Goal: Task Accomplishment & Management: Use online tool/utility

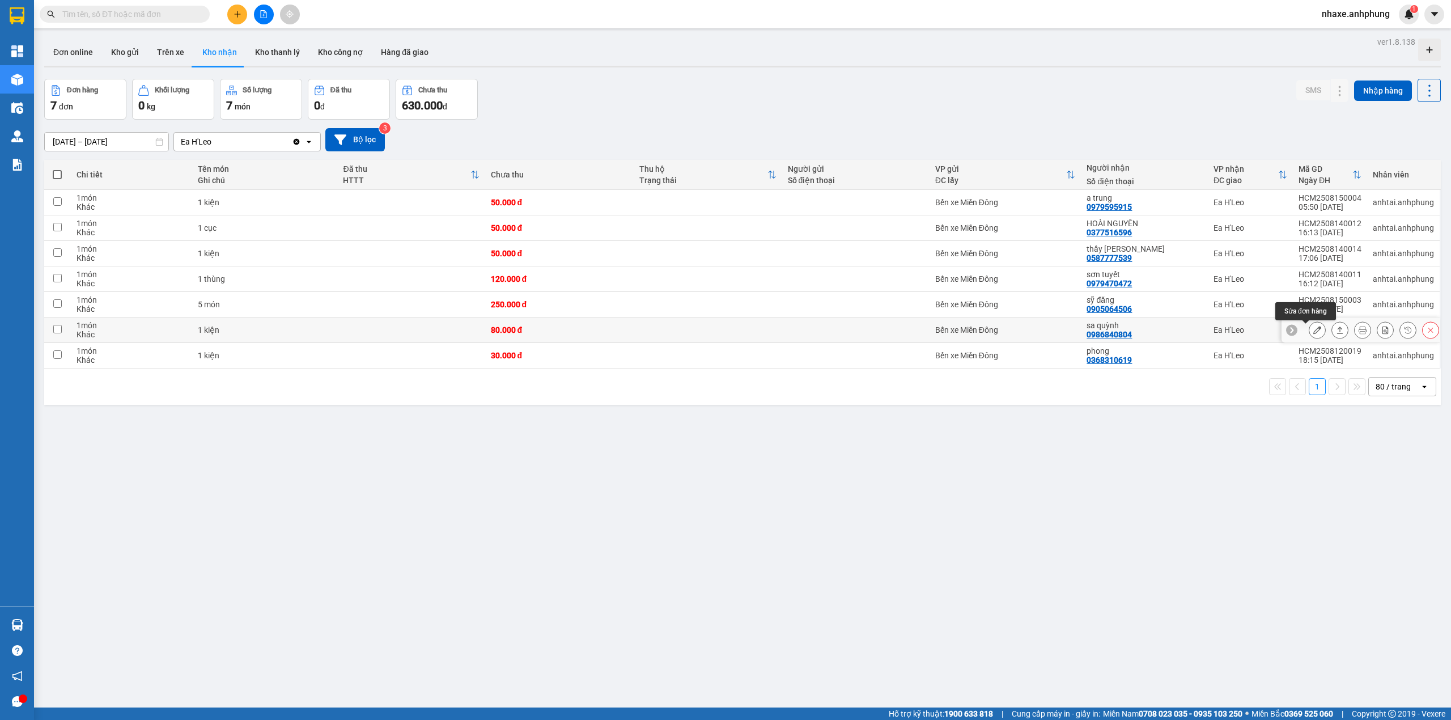
click at [1310, 336] on button at bounding box center [1318, 330] width 16 height 20
click at [1304, 336] on main "ver 1.8.138 Đơn online Kho gửi Trên xe Kho nhận Kho thanh lý Kho công nợ Hàng đ…" at bounding box center [725, 354] width 1451 height 708
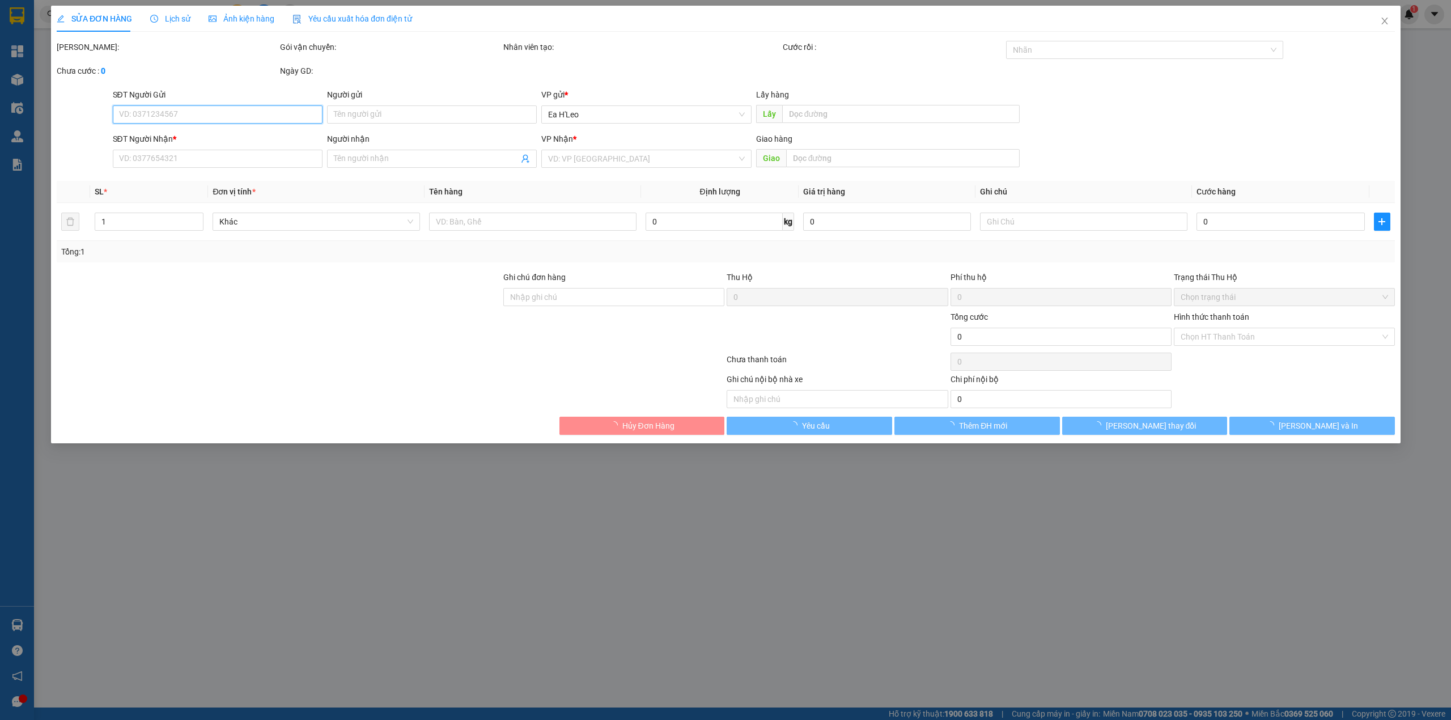
type input "0986840804"
type input "sa quỳnh"
type input "80.000"
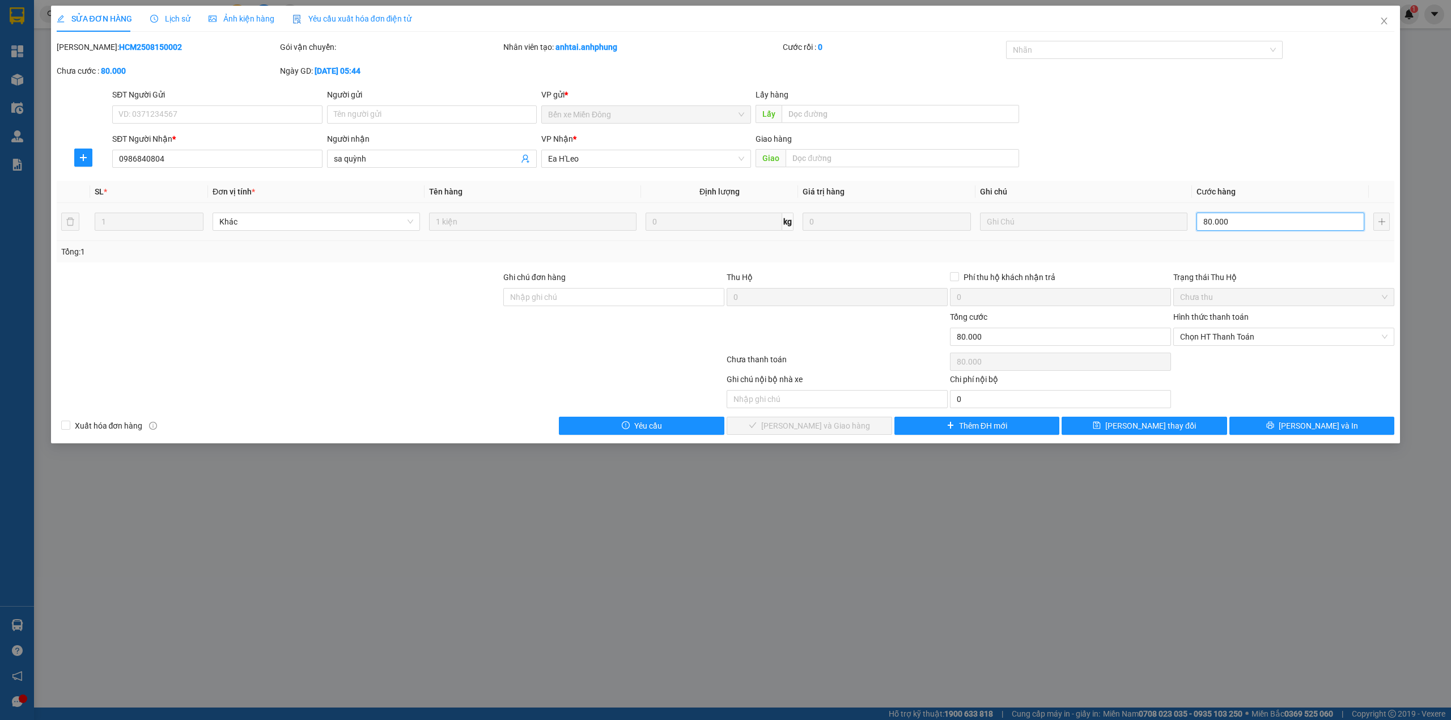
click at [1263, 222] on input "80.000" at bounding box center [1281, 222] width 168 height 18
type input "5"
type input "50"
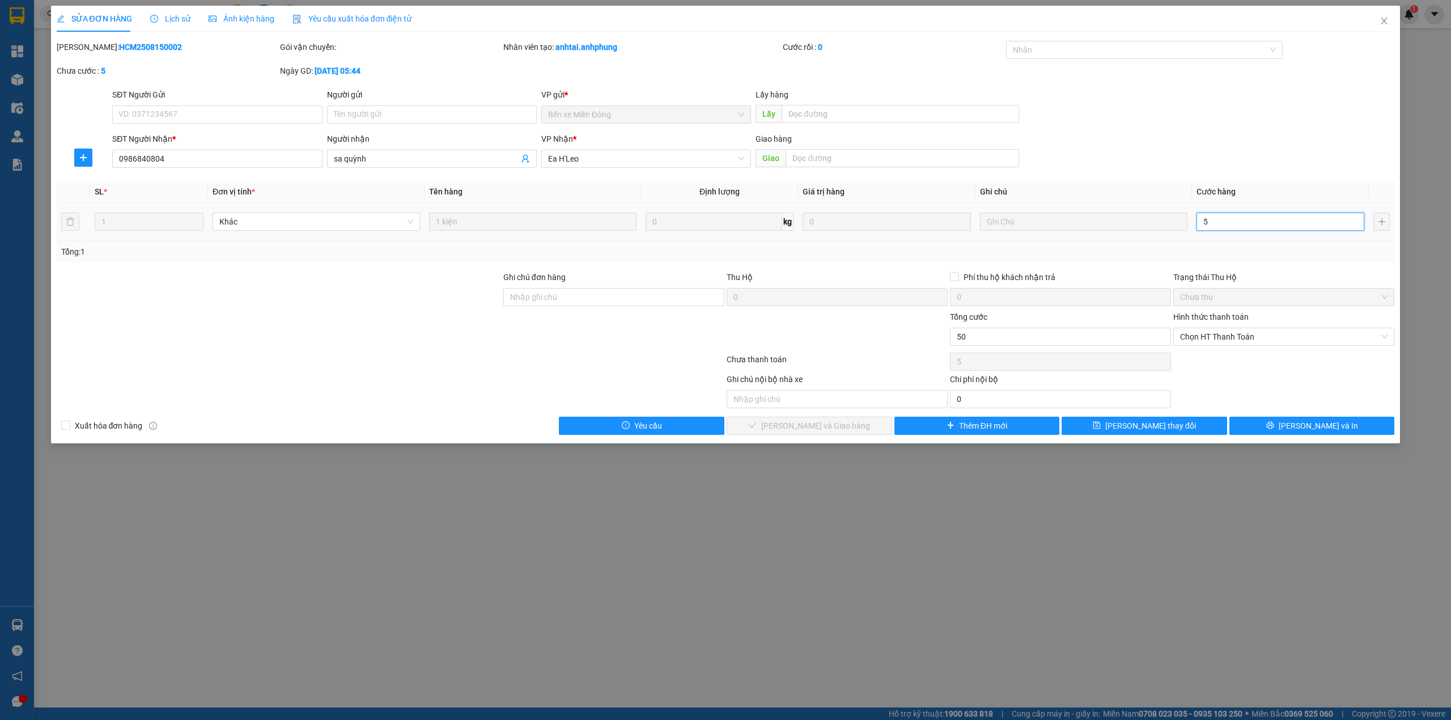
type input "50"
click at [1236, 334] on span "Chọn HT Thanh Toán" at bounding box center [1283, 336] width 207 height 17
type input "50"
type input "50.000"
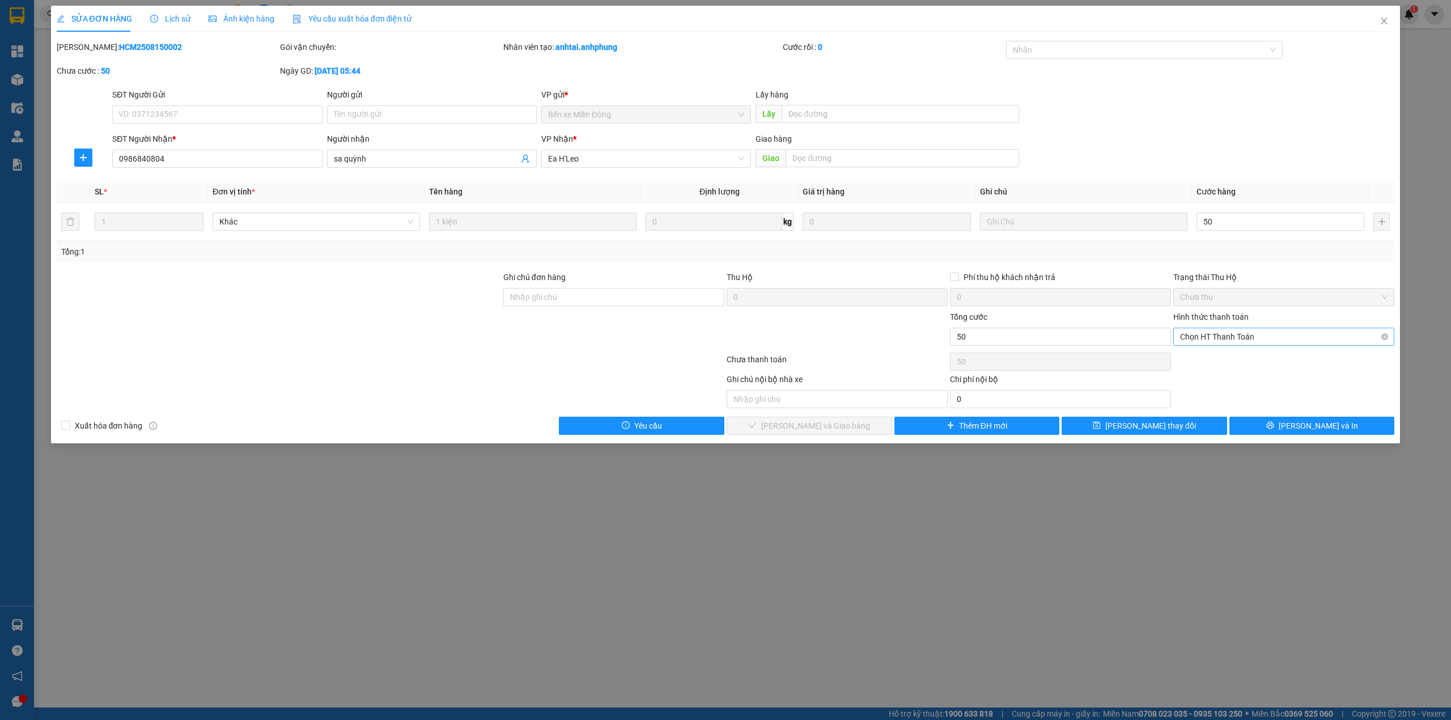
type input "50.000"
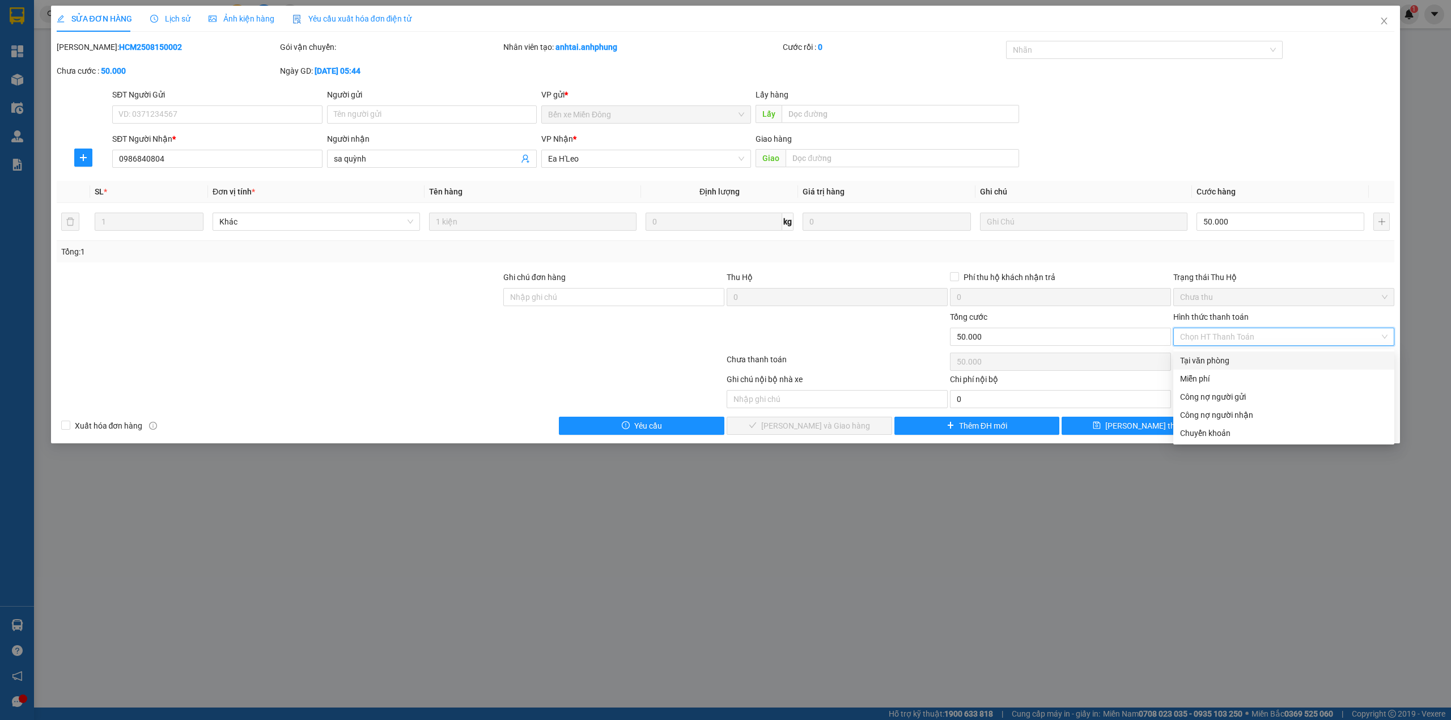
click at [1220, 357] on div "Tại văn phòng" at bounding box center [1283, 360] width 207 height 12
type input "0"
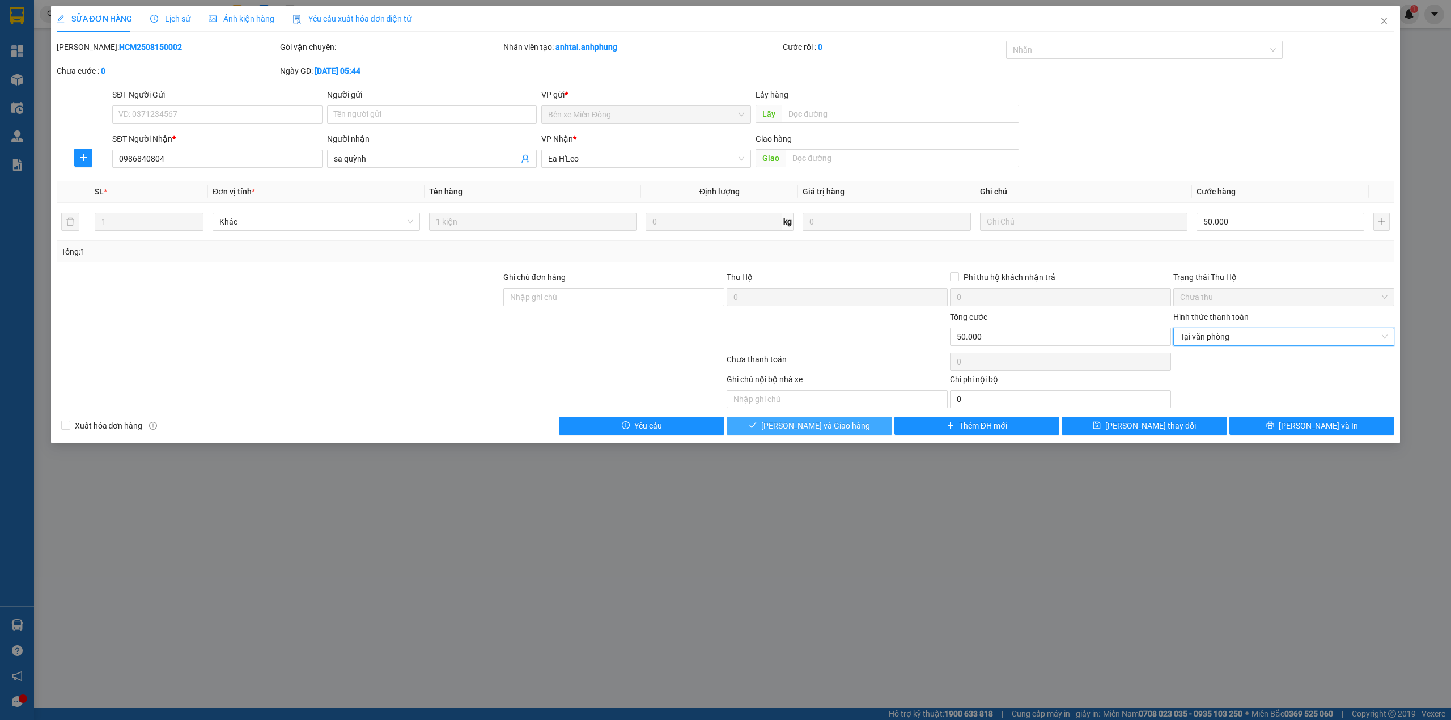
click at [831, 432] on span "[PERSON_NAME] và Giao hàng" at bounding box center [815, 426] width 109 height 12
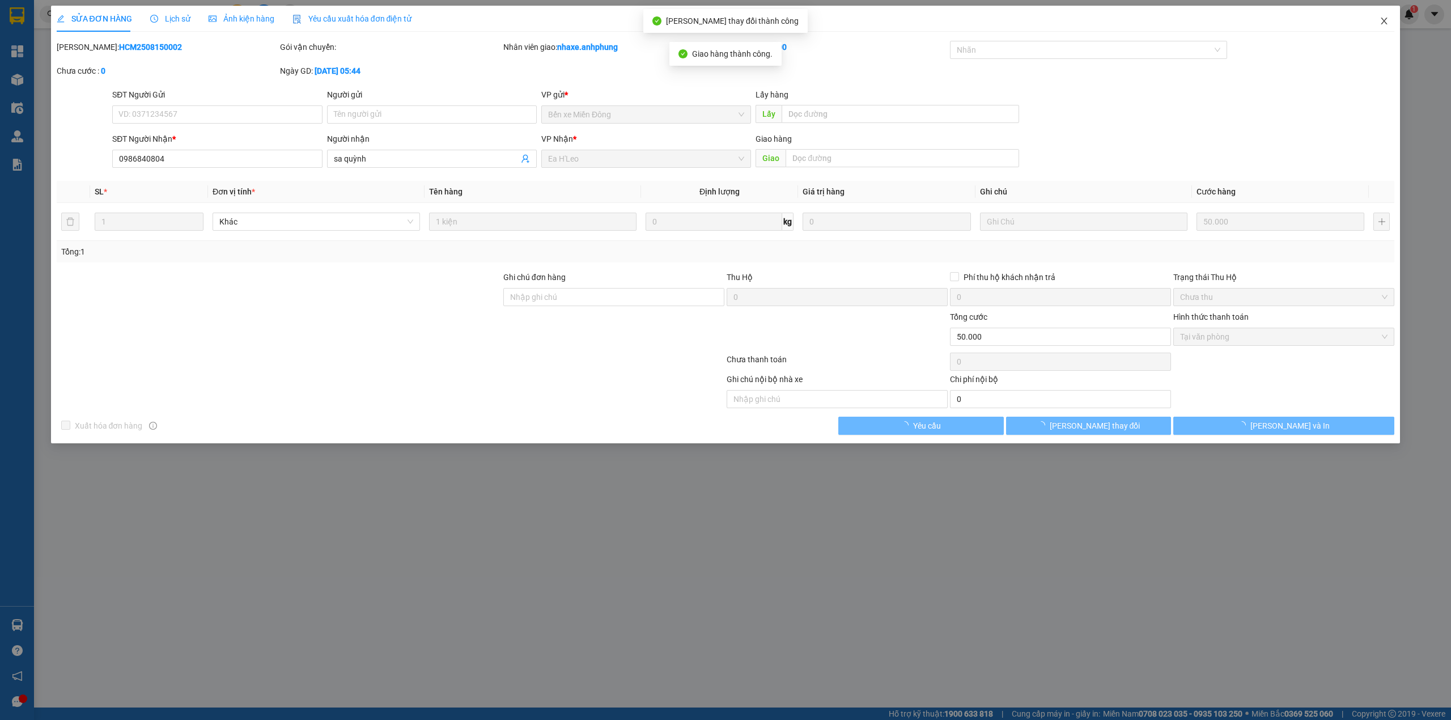
click at [1386, 23] on icon "close" at bounding box center [1385, 21] width 6 height 7
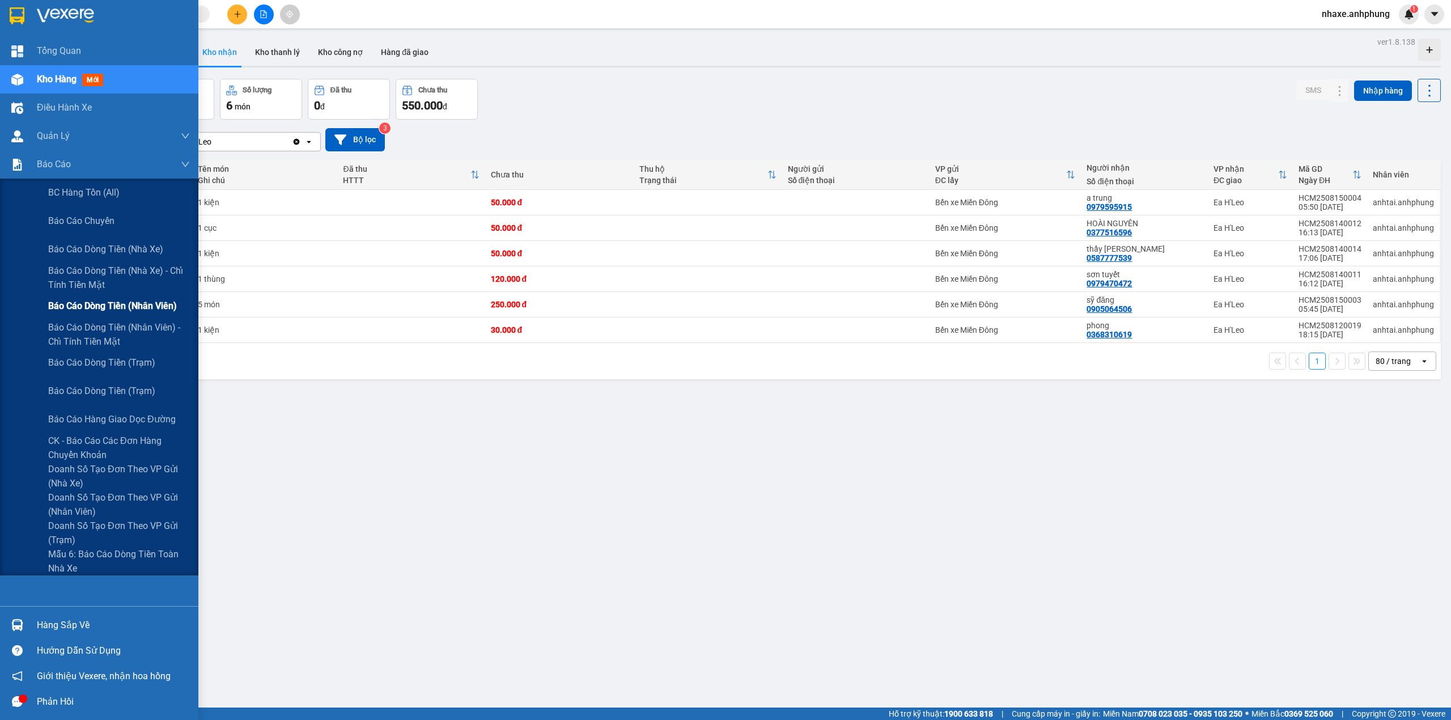
click at [129, 300] on span "Báo cáo dòng tiền (nhân viên)" at bounding box center [112, 306] width 129 height 14
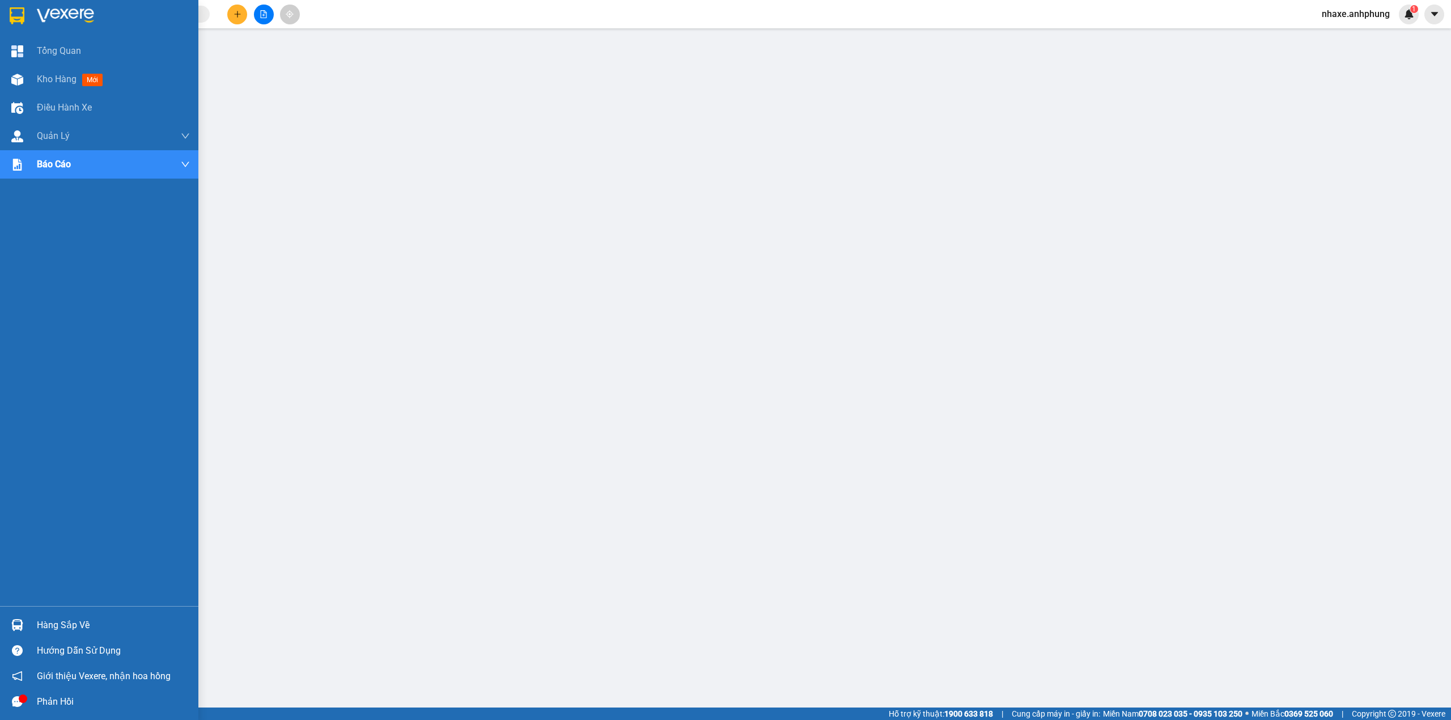
click at [73, 12] on img at bounding box center [65, 15] width 57 height 17
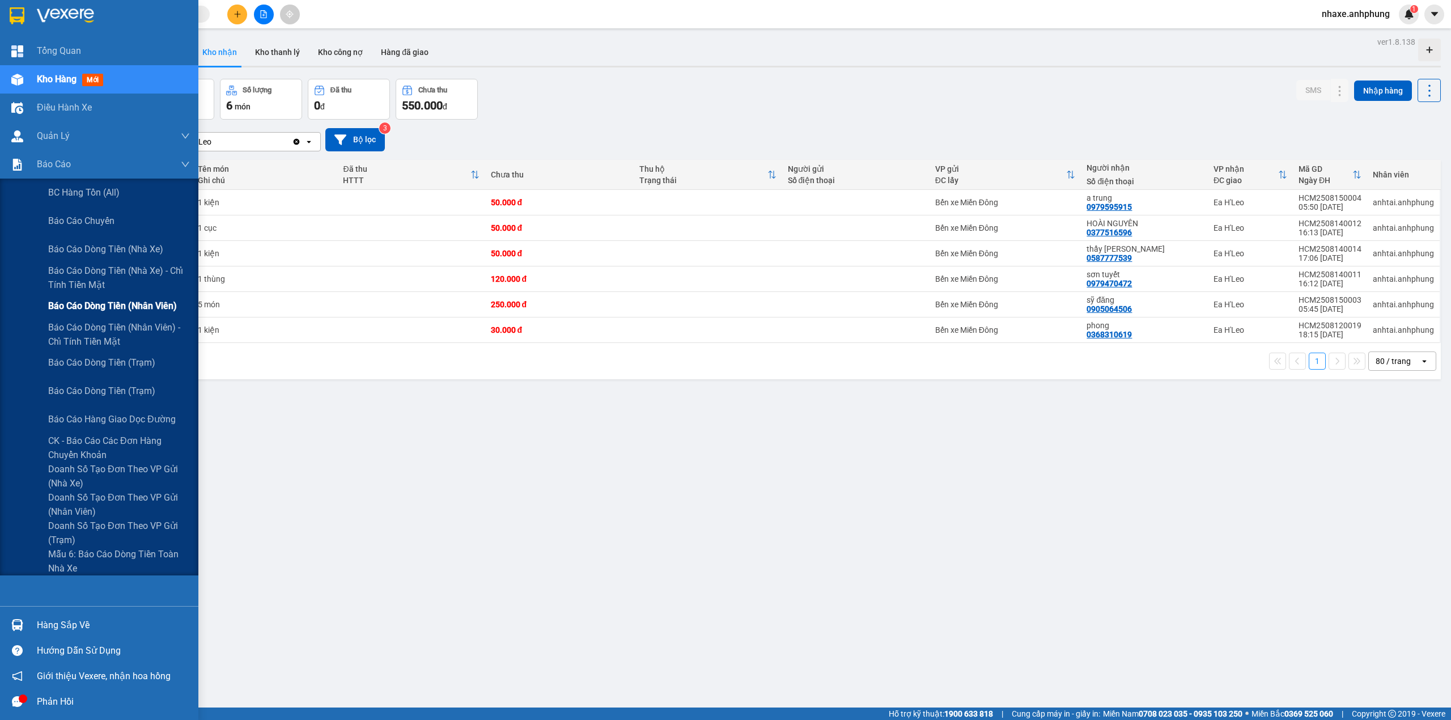
click at [135, 297] on div "Báo cáo dòng tiền (nhân viên)" at bounding box center [119, 306] width 142 height 28
